Goal: Task Accomplishment & Management: Manage account settings

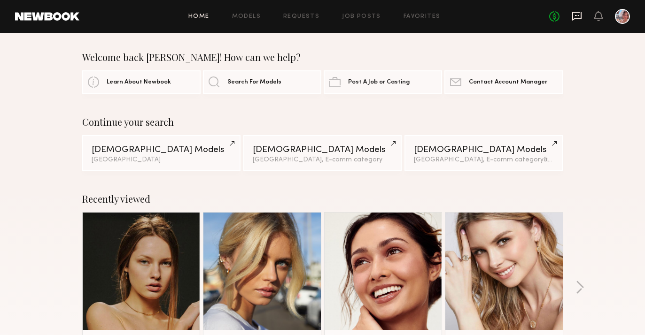
click at [576, 19] on icon at bounding box center [577, 16] width 10 height 10
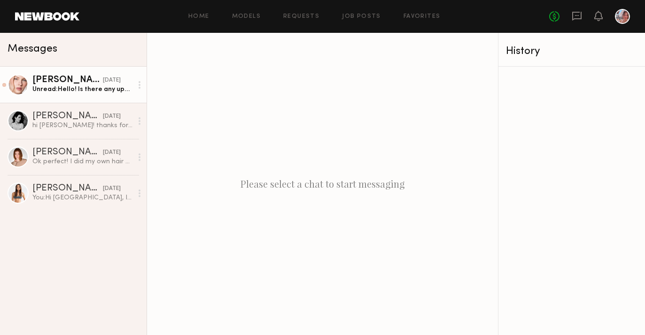
click at [85, 86] on div "Unread: Hello! Is there any updates yet?;) Another brand wanted to work with me…" at bounding box center [82, 89] width 100 height 9
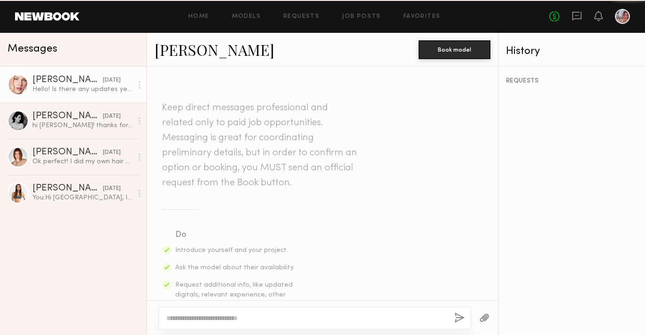
scroll to position [649, 0]
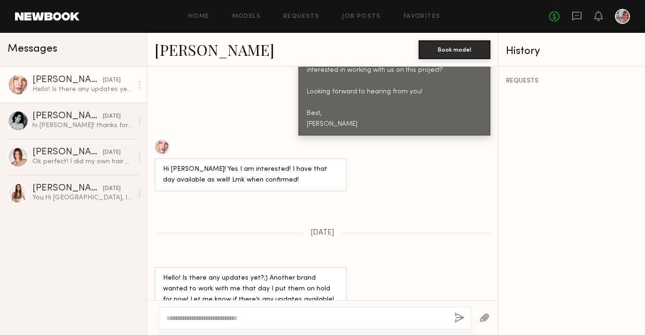
click at [191, 46] on link "Anastasiia M." at bounding box center [215, 49] width 120 height 20
click at [195, 317] on textarea at bounding box center [306, 318] width 280 height 9
paste textarea "**********"
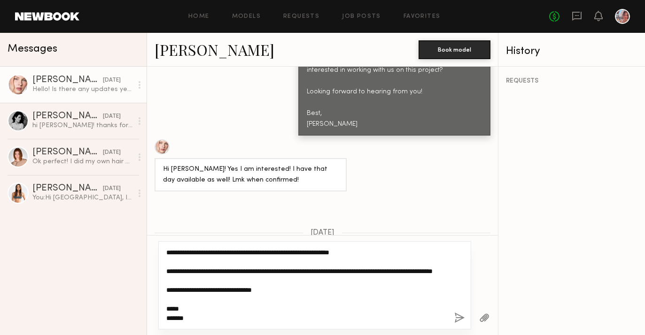
scroll to position [121, 0]
drag, startPoint x: 358, startPoint y: 282, endPoint x: 249, endPoint y: 282, distance: 108.5
click at [249, 282] on textarea "**********" at bounding box center [306, 285] width 280 height 75
type textarea "**********"
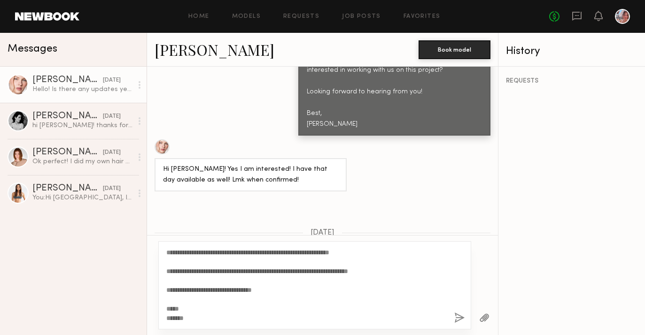
click at [455, 318] on button "button" at bounding box center [459, 319] width 10 height 12
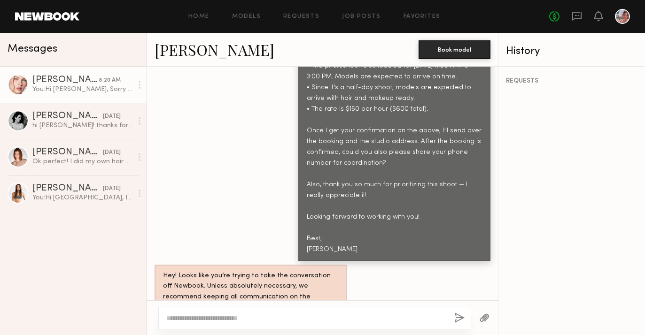
scroll to position [1158, 0]
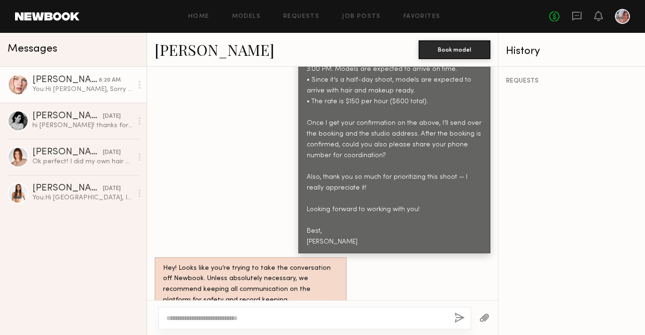
click at [278, 264] on div "Hey! Looks like you’re trying to take the conversation off Newbook. Unless abso…" at bounding box center [250, 285] width 175 height 43
click at [206, 14] on link "Home" at bounding box center [198, 17] width 21 height 6
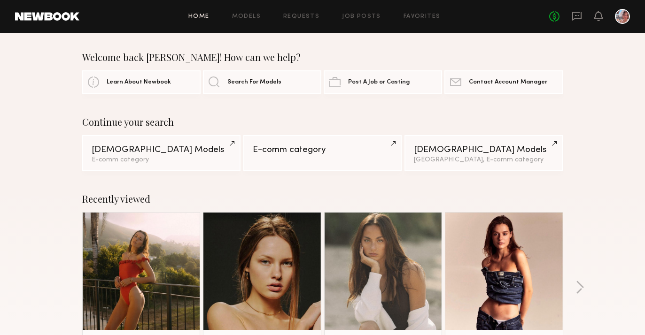
click at [210, 13] on div "Home Models Requests Job Posts Favorites Sign Out No fees up to $5,000" at bounding box center [354, 16] width 551 height 15
click at [208, 14] on link "Home" at bounding box center [198, 17] width 21 height 6
click at [519, 269] on link at bounding box center [503, 271] width 57 height 117
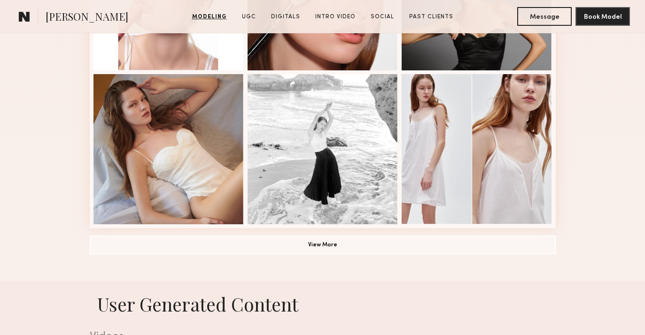
scroll to position [659, 0]
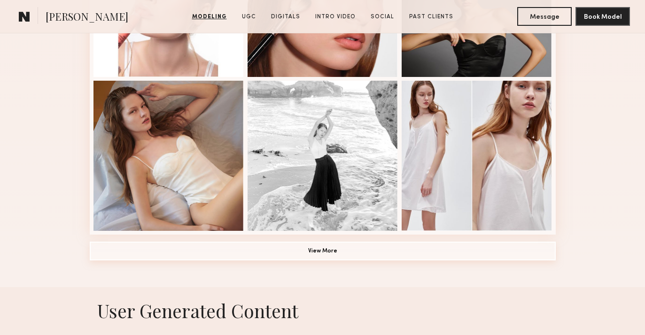
click at [353, 249] on button "View More" at bounding box center [323, 251] width 466 height 19
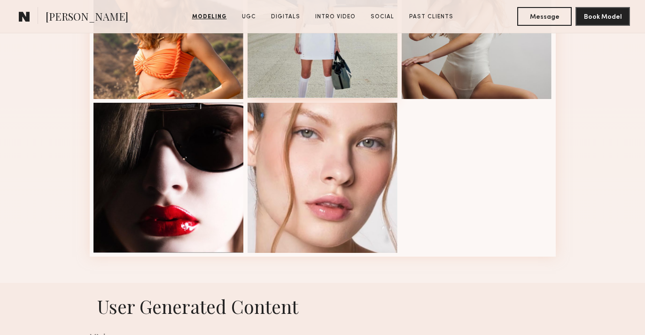
scroll to position [1257, 0]
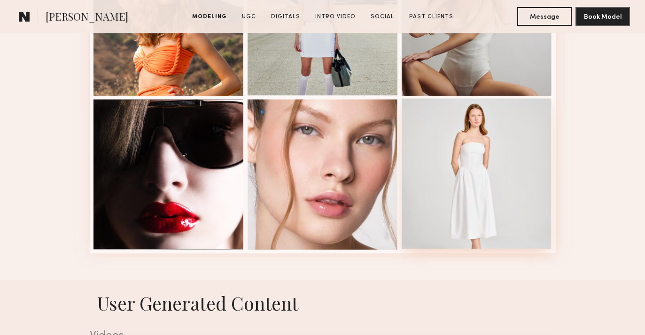
click at [462, 188] on div at bounding box center [477, 174] width 150 height 150
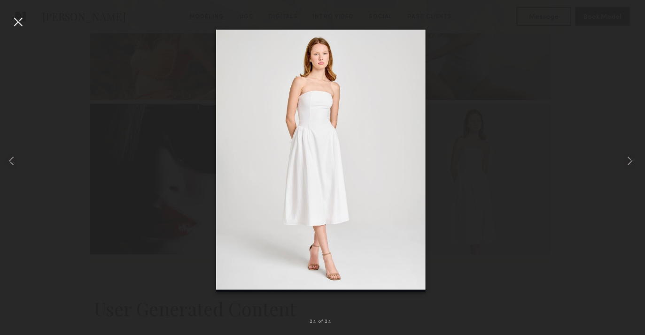
scroll to position [1252, 0]
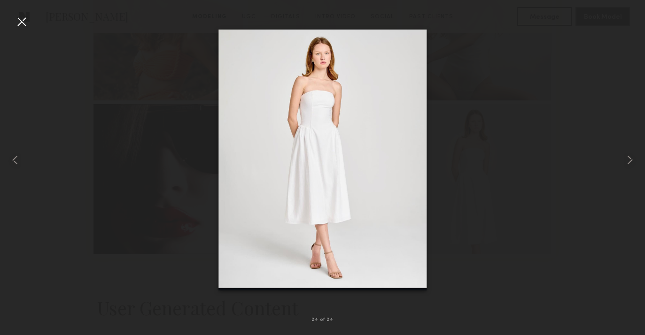
click at [24, 20] on div at bounding box center [21, 21] width 15 height 15
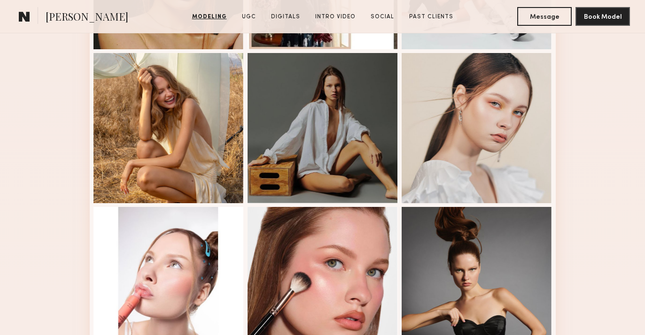
scroll to position [377, 0]
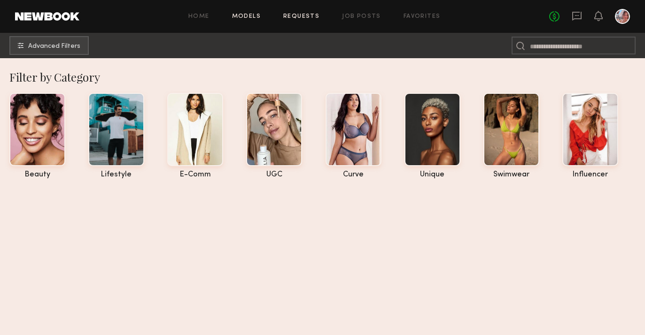
scroll to position [1452, 0]
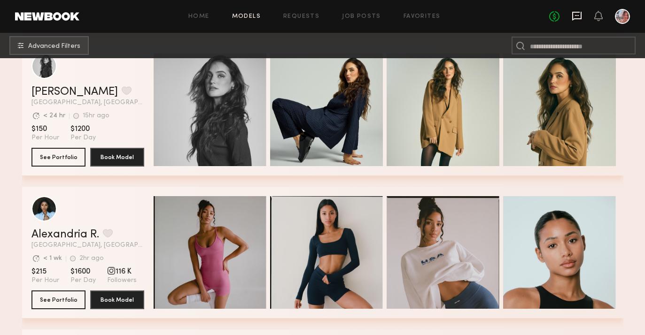
click at [578, 17] on icon at bounding box center [577, 16] width 10 height 10
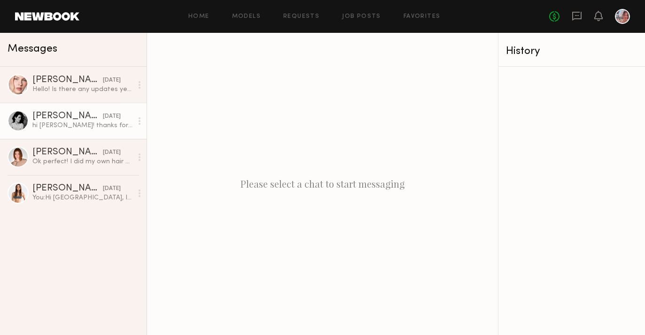
click at [60, 125] on div "hi Aayushi! thanks for your message I would love to work on this shoot with you…" at bounding box center [82, 125] width 100 height 9
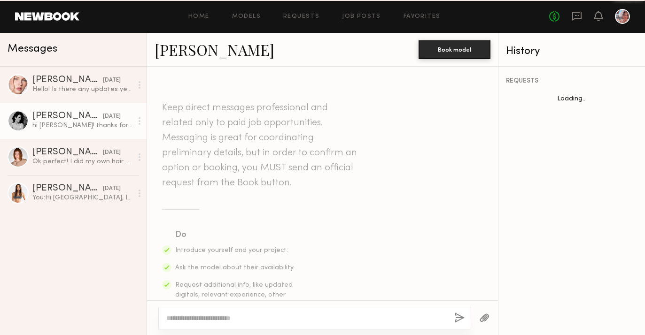
scroll to position [583, 0]
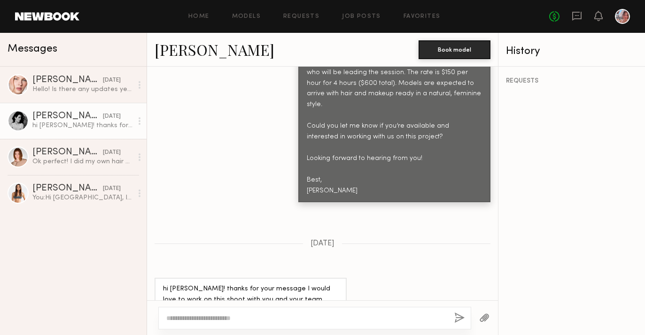
click at [200, 54] on link "Casilda G." at bounding box center [215, 49] width 120 height 20
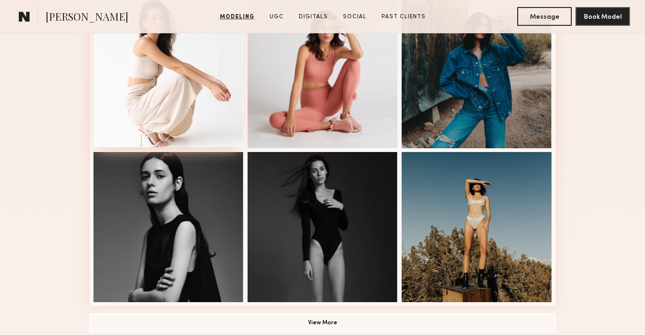
scroll to position [590, 0]
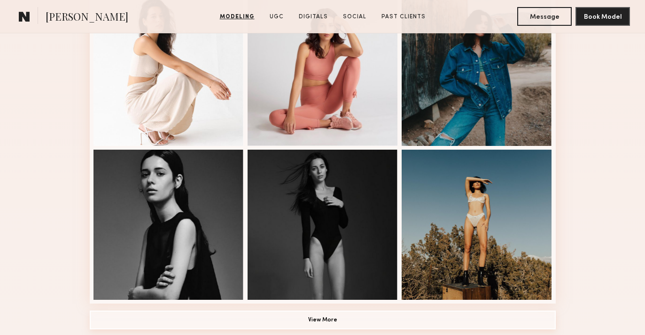
click at [332, 318] on button "View More" at bounding box center [323, 320] width 466 height 19
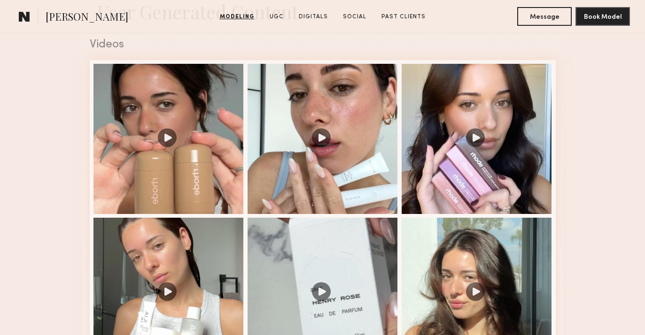
scroll to position [1396, 0]
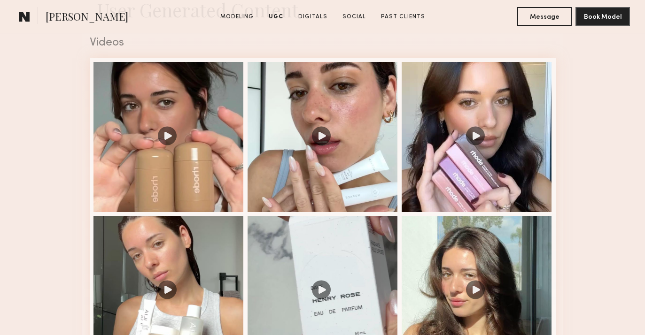
click at [26, 15] on common-icon at bounding box center [24, 16] width 11 height 12
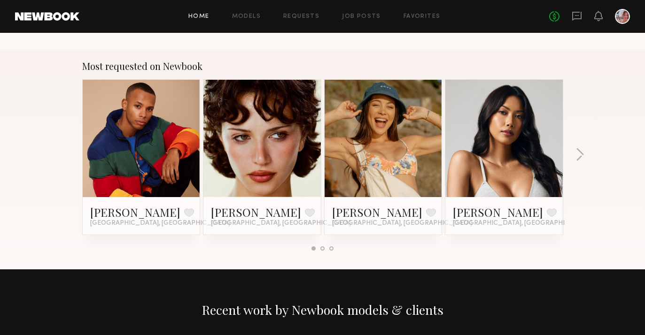
scroll to position [795, 0]
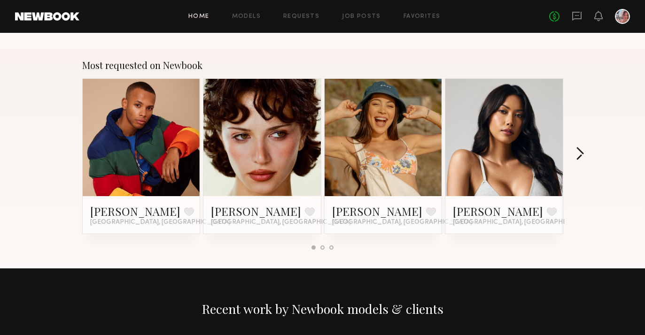
click at [583, 154] on button "button" at bounding box center [580, 155] width 9 height 16
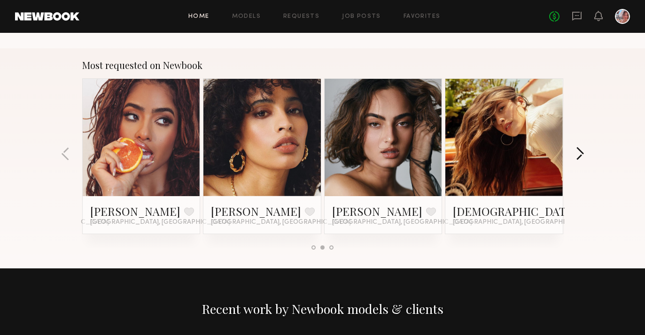
click at [583, 154] on button "button" at bounding box center [580, 155] width 9 height 16
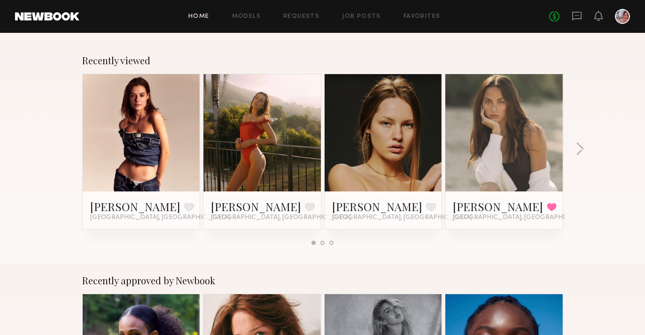
scroll to position [138, 0]
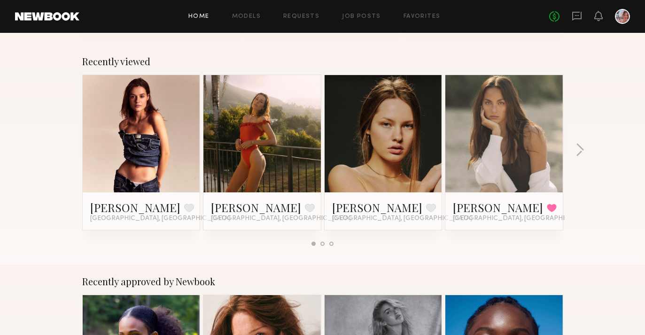
click at [585, 153] on div "Recently viewed Sofi S. Favorite Los Angeles, CA Casilda G. Favorite Los Angele…" at bounding box center [322, 155] width 645 height 220
click at [581, 151] on button "button" at bounding box center [580, 151] width 9 height 16
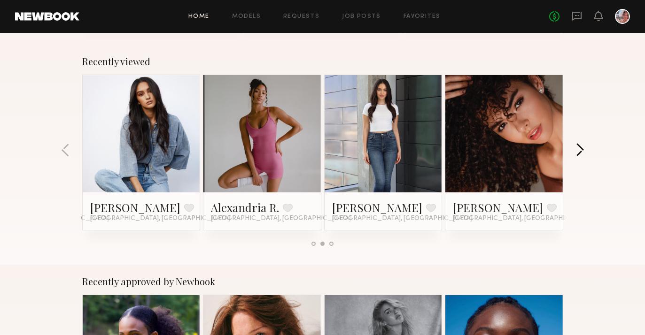
click at [582, 151] on button "button" at bounding box center [580, 151] width 9 height 16
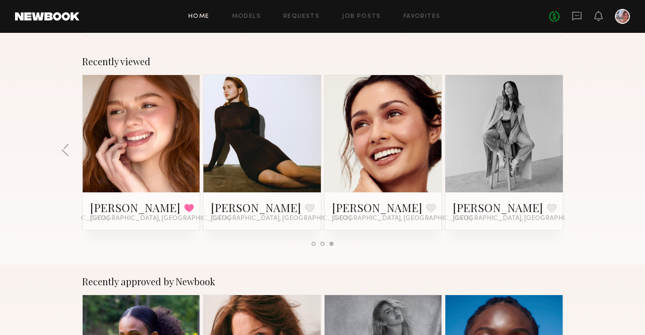
click at [133, 131] on link at bounding box center [141, 133] width 57 height 117
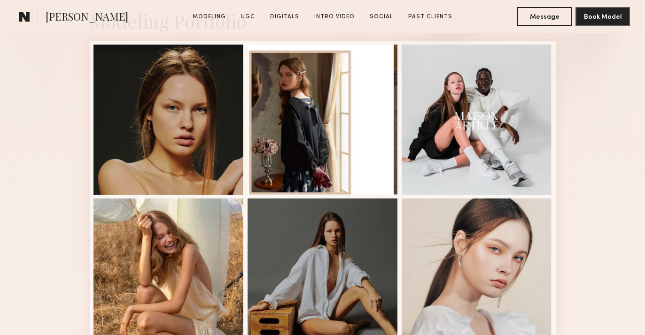
scroll to position [381, 0]
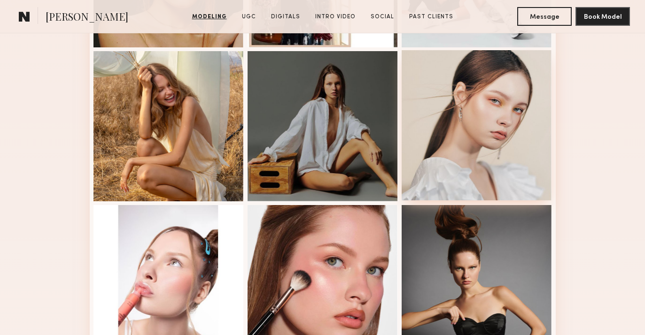
click at [496, 117] on div at bounding box center [477, 125] width 150 height 150
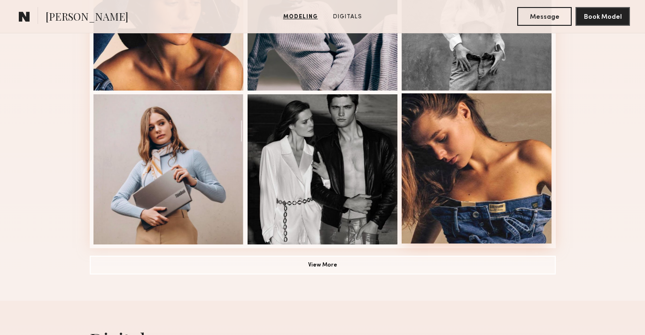
scroll to position [647, 0]
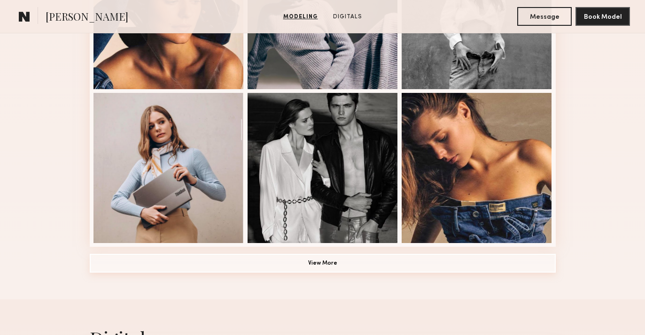
click at [465, 267] on button "View More" at bounding box center [323, 263] width 466 height 19
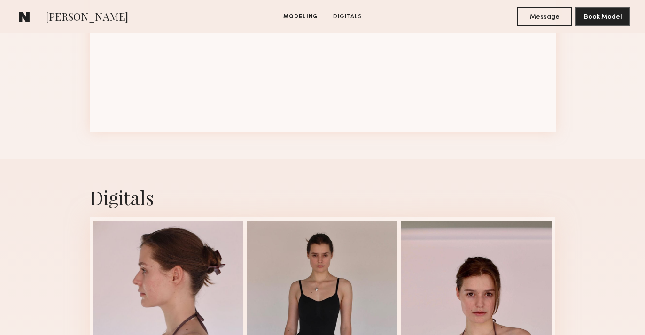
scroll to position [1379, 0]
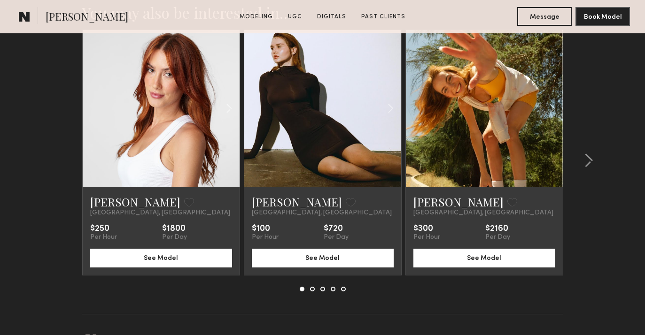
scroll to position [1944, 0]
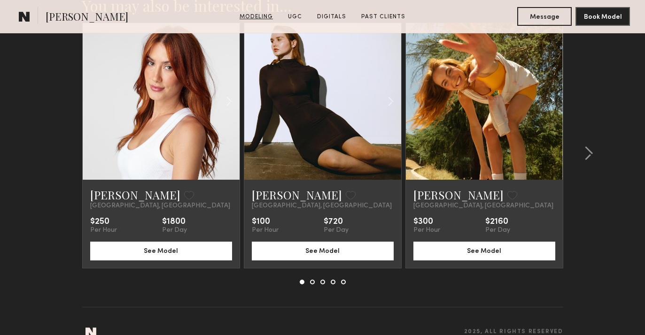
click at [254, 13] on link "Modeling" at bounding box center [256, 17] width 41 height 8
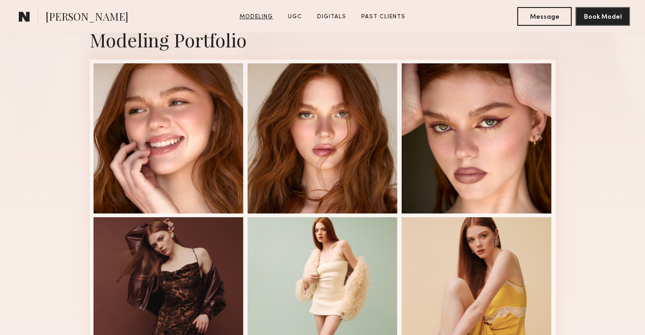
scroll to position [158, 0]
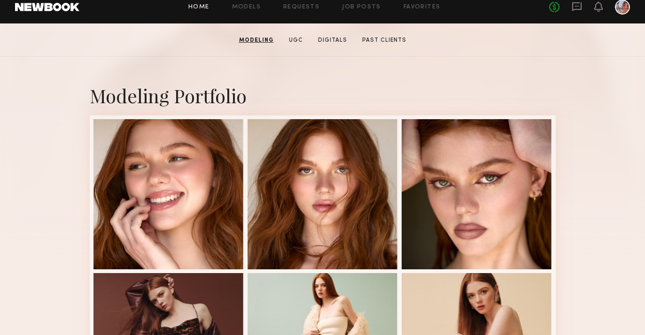
click at [210, 9] on link "Home" at bounding box center [198, 7] width 21 height 6
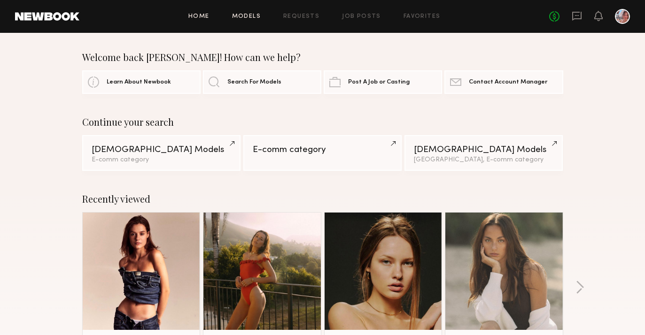
click at [249, 16] on link "Models" at bounding box center [246, 17] width 29 height 6
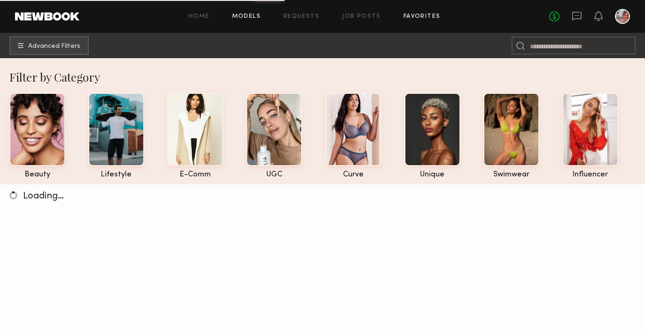
click at [428, 16] on link "Favorites" at bounding box center [422, 17] width 37 height 6
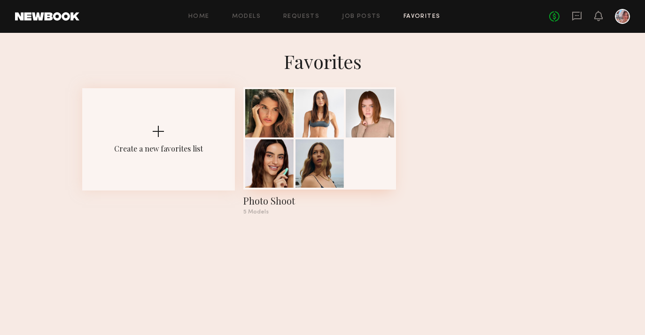
click at [264, 168] on div at bounding box center [269, 164] width 48 height 48
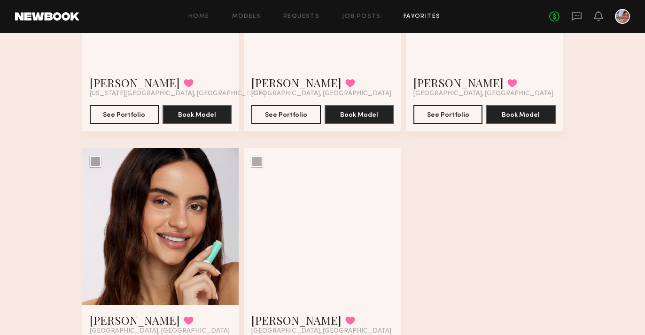
scroll to position [201, 0]
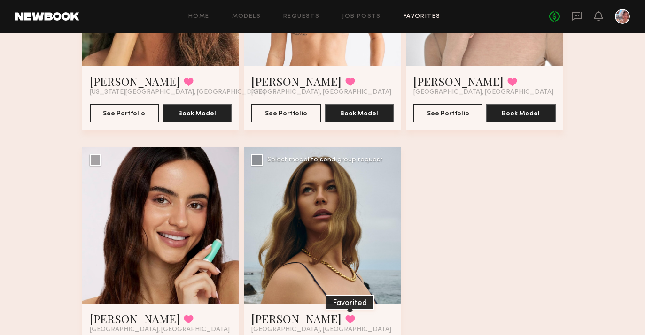
click at [345, 317] on button at bounding box center [350, 319] width 10 height 8
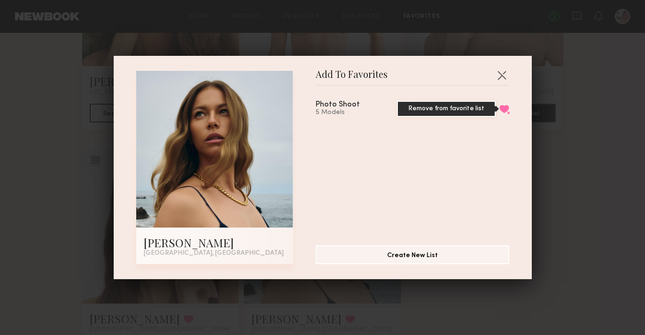
click at [505, 107] on button "Remove from favorite list" at bounding box center [504, 109] width 10 height 8
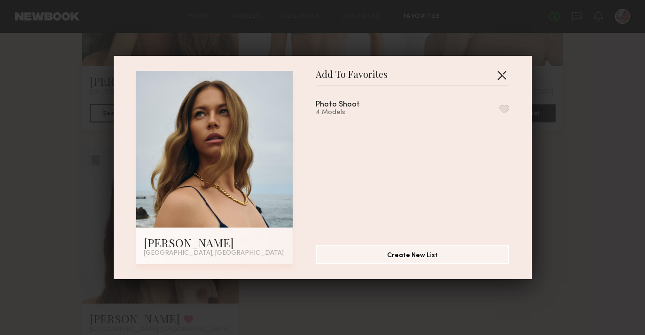
click at [503, 77] on button "button" at bounding box center [501, 75] width 15 height 15
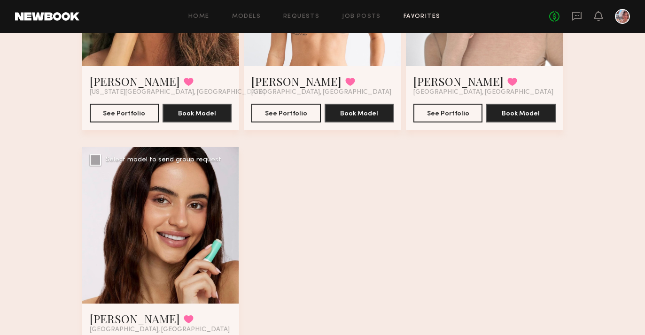
click at [215, 249] on div at bounding box center [160, 225] width 157 height 157
click at [171, 309] on div "Anna S. Favorited Los Angeles, CA See Portfolio Book Model" at bounding box center [160, 336] width 157 height 64
click at [125, 314] on link "[PERSON_NAME]" at bounding box center [135, 318] width 90 height 15
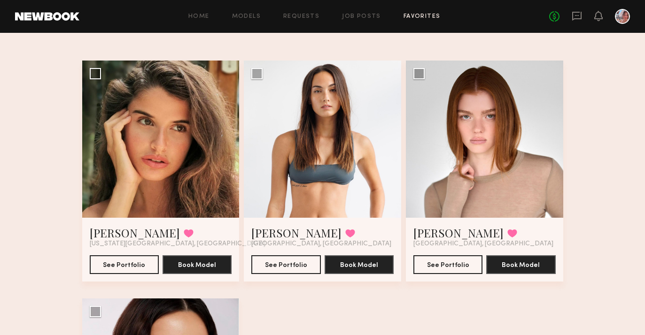
scroll to position [0, 0]
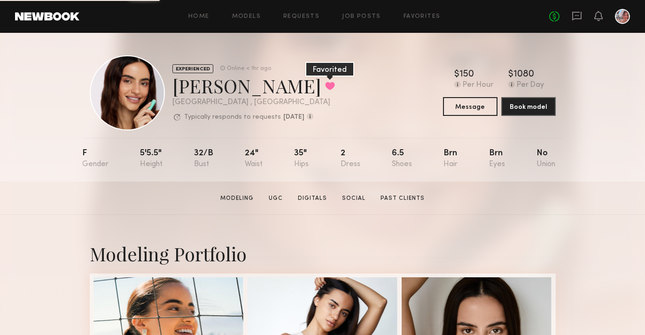
click at [325, 86] on button at bounding box center [330, 86] width 10 height 8
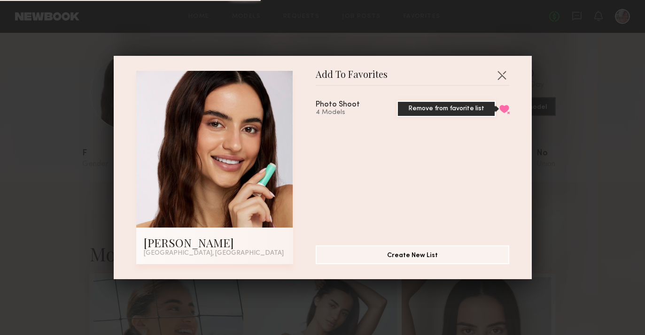
click at [505, 107] on button "Remove from favorite list" at bounding box center [504, 109] width 10 height 8
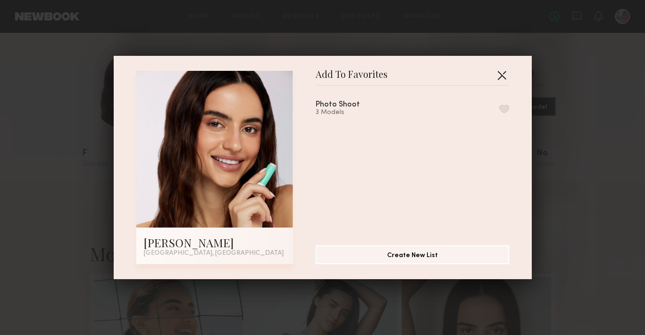
click at [501, 70] on button "button" at bounding box center [501, 75] width 15 height 15
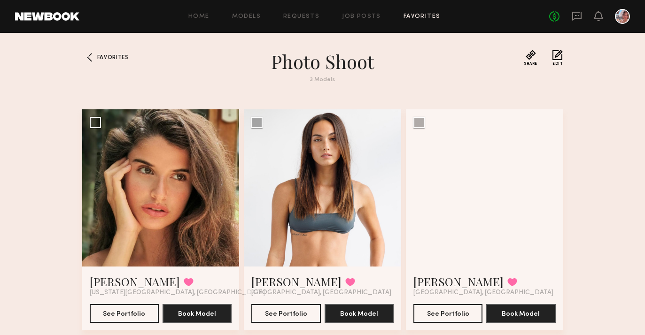
scroll to position [26, 0]
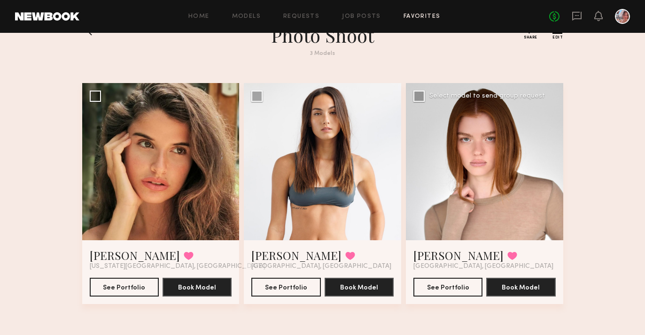
click at [444, 116] on div at bounding box center [484, 161] width 157 height 157
click at [429, 251] on link "[PERSON_NAME]" at bounding box center [458, 255] width 90 height 15
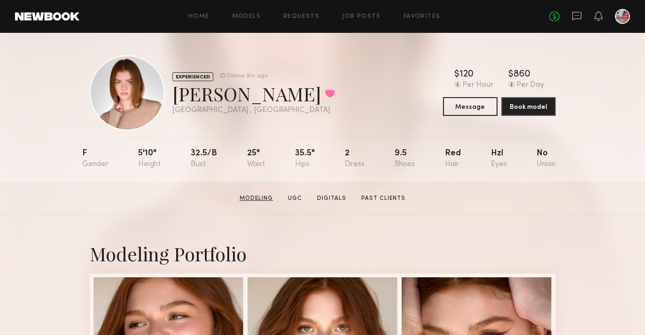
click at [261, 198] on link "Modeling" at bounding box center [256, 199] width 41 height 8
click at [202, 20] on div "Home Models Requests Job Posts Favorites Sign Out No fees up to $5,000" at bounding box center [354, 16] width 551 height 15
click at [202, 18] on link "Home" at bounding box center [198, 17] width 21 height 6
